Goal: Task Accomplishment & Management: Use online tool/utility

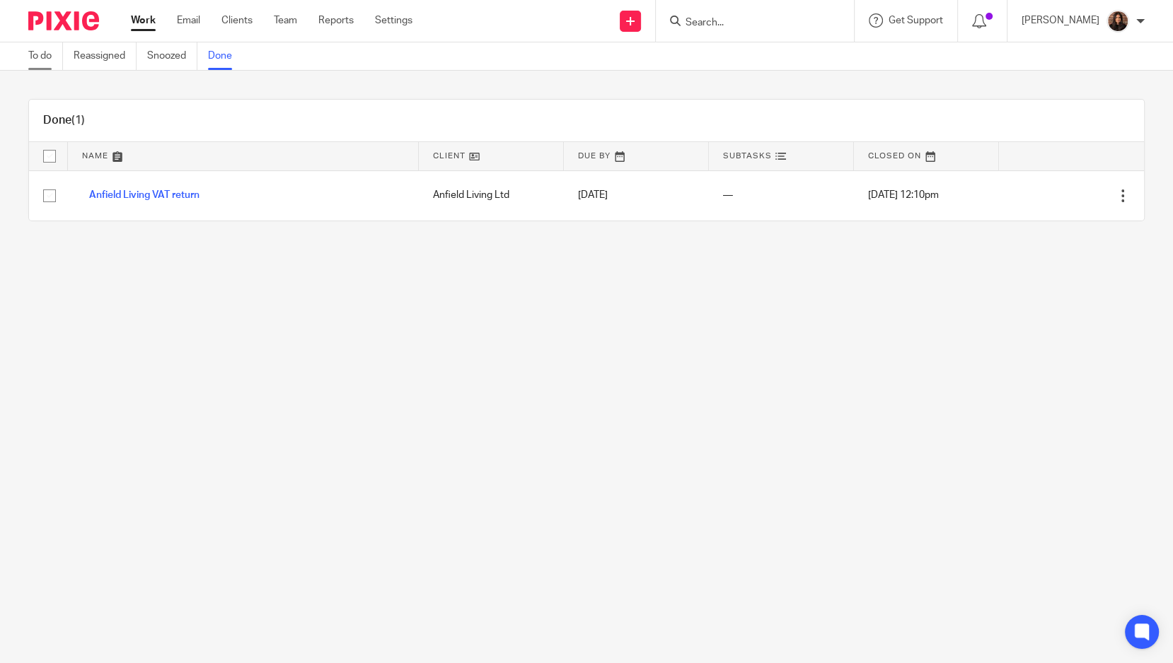
drag, startPoint x: 0, startPoint y: 0, endPoint x: 37, endPoint y: 58, distance: 69.0
click at [37, 58] on link "To do" at bounding box center [45, 56] width 35 height 28
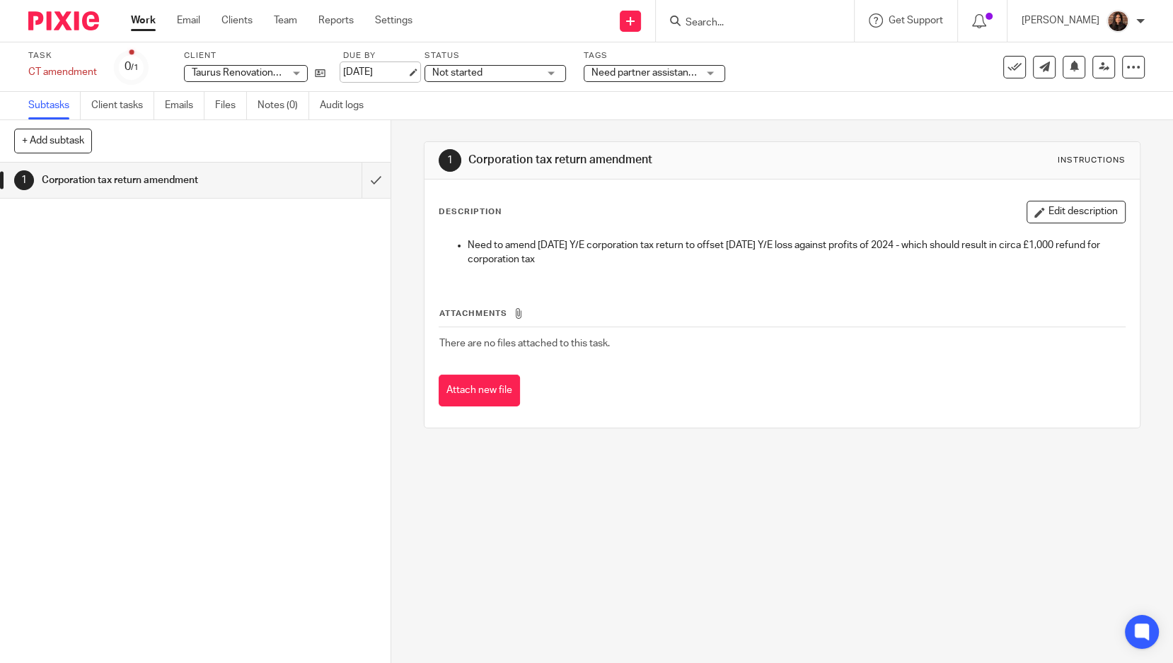
click at [370, 74] on link "16 Aug 2025" at bounding box center [375, 72] width 64 height 15
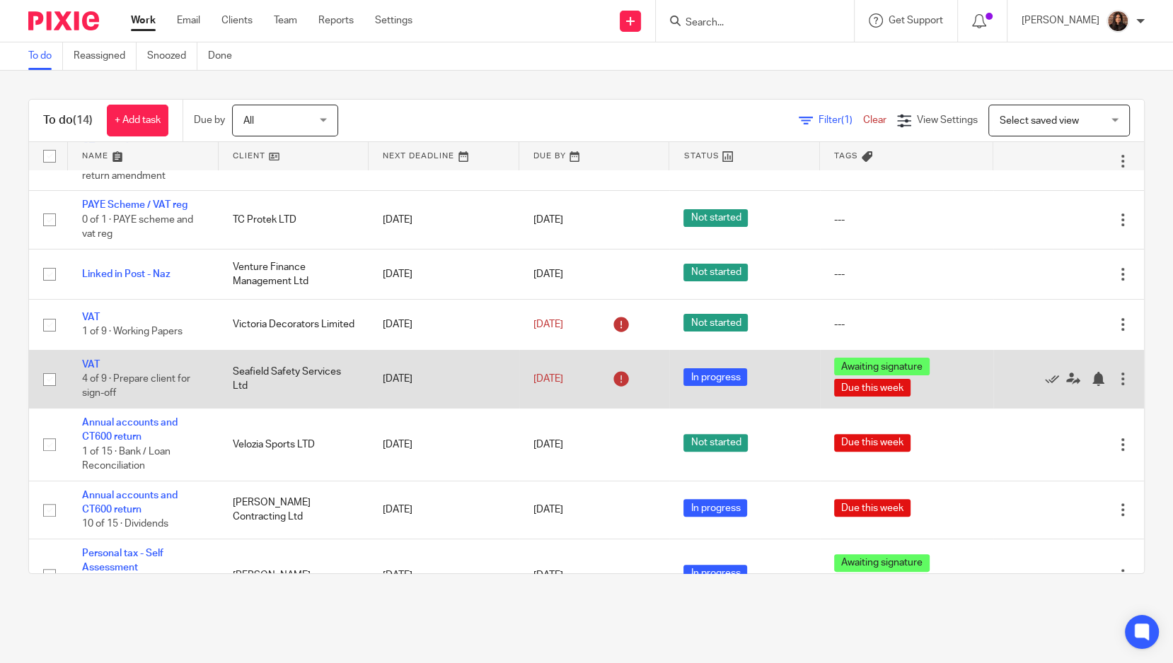
scroll to position [425, 0]
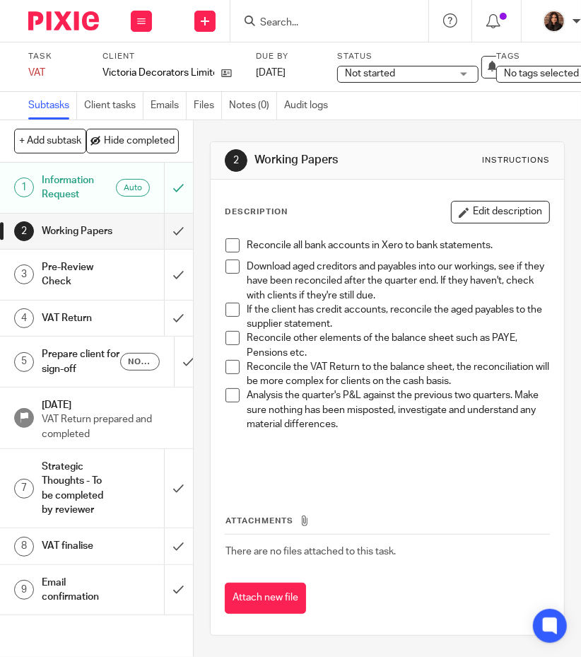
click at [226, 264] on span at bounding box center [233, 267] width 14 height 14
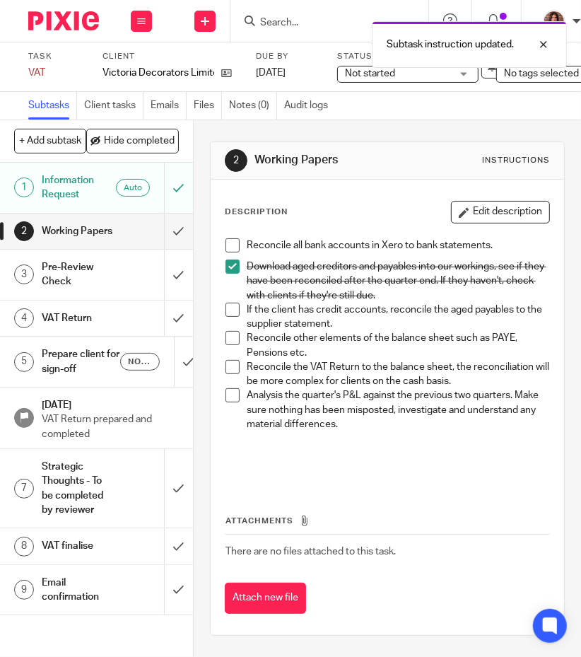
click at [226, 311] on span at bounding box center [233, 310] width 14 height 14
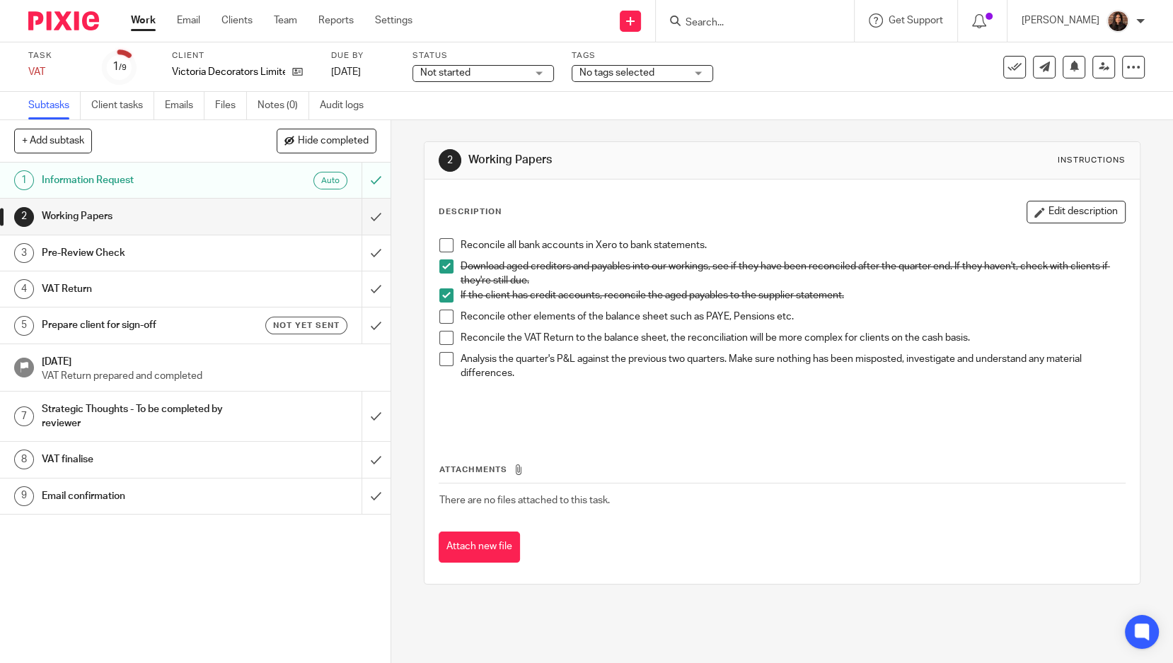
click at [439, 314] on span at bounding box center [446, 317] width 14 height 14
click at [440, 337] on span at bounding box center [446, 338] width 14 height 14
click at [443, 359] on span at bounding box center [446, 359] width 14 height 14
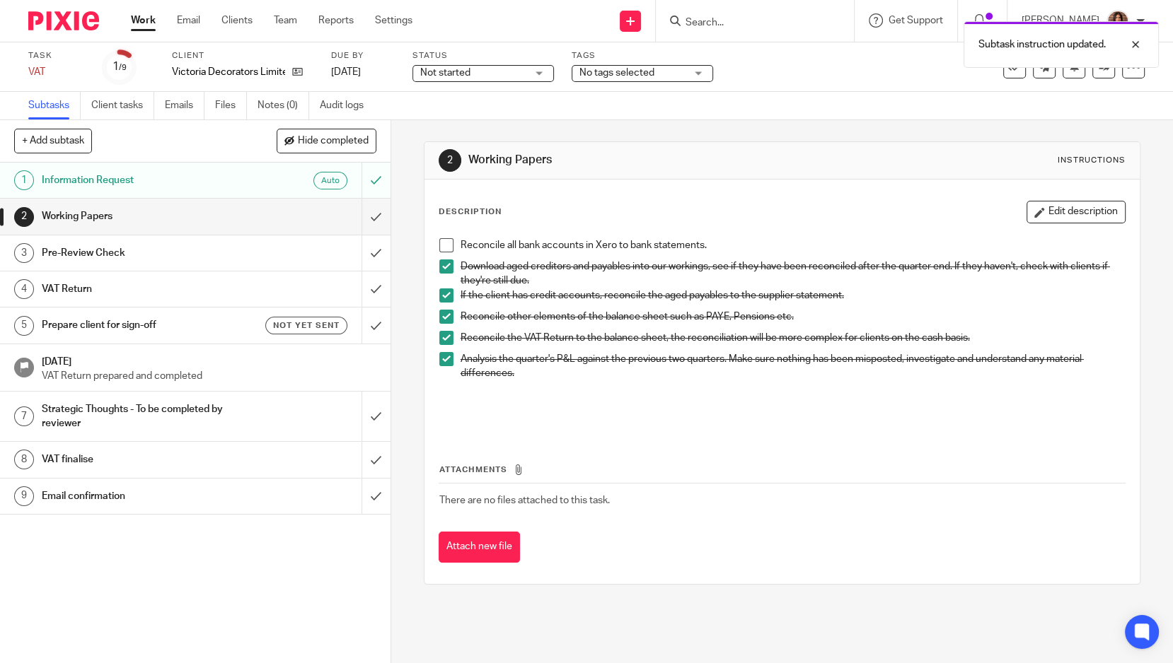
click at [265, 246] on div "Pre-Review Check" at bounding box center [195, 253] width 306 height 21
